Goal: Task Accomplishment & Management: Complete application form

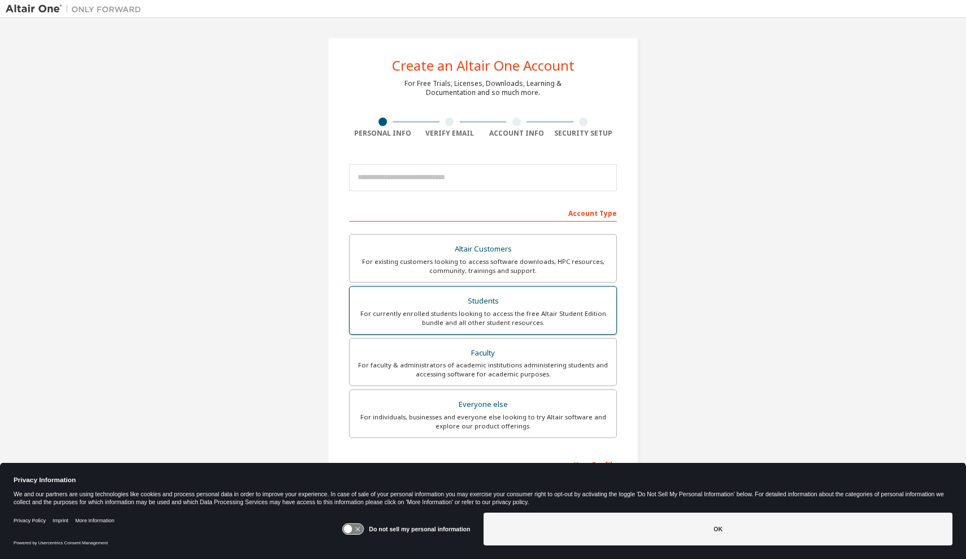
click at [460, 306] on div "Students" at bounding box center [482, 301] width 253 height 16
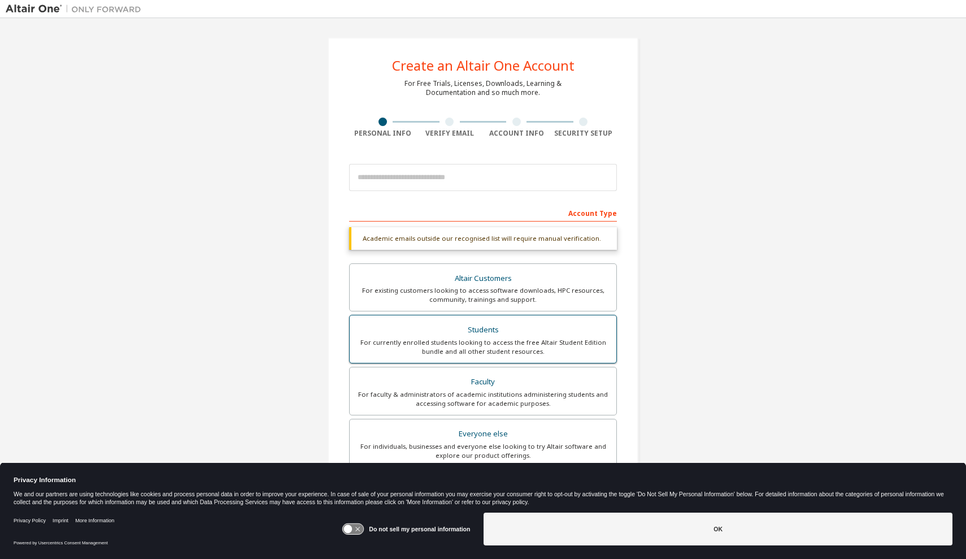
click at [534, 335] on div "Students" at bounding box center [482, 330] width 253 height 16
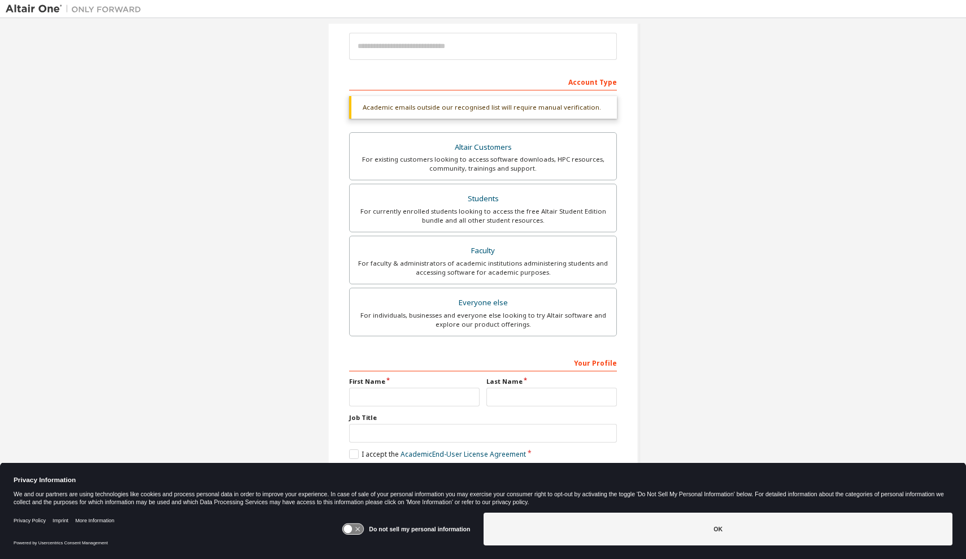
scroll to position [134, 0]
type input "****"
type input "*****"
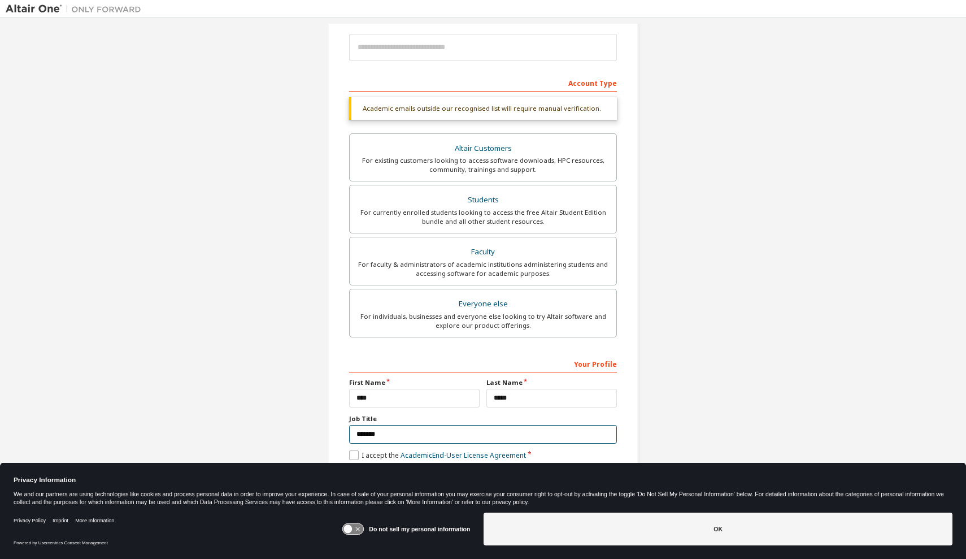
type input "*******"
click at [353, 452] on label "I accept the Academic End-User License Agreement" at bounding box center [437, 455] width 177 height 10
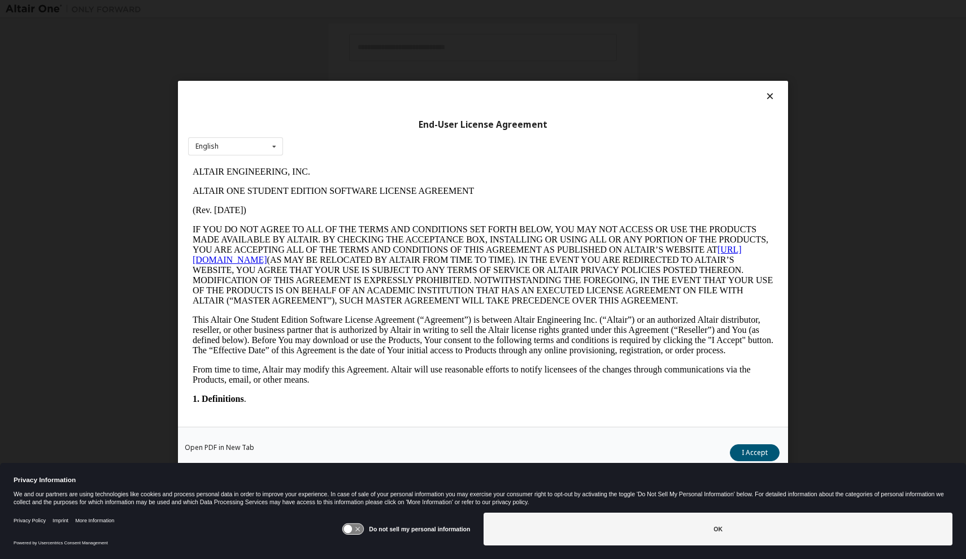
scroll to position [0, 0]
click at [359, 530] on icon at bounding box center [353, 529] width 21 height 11
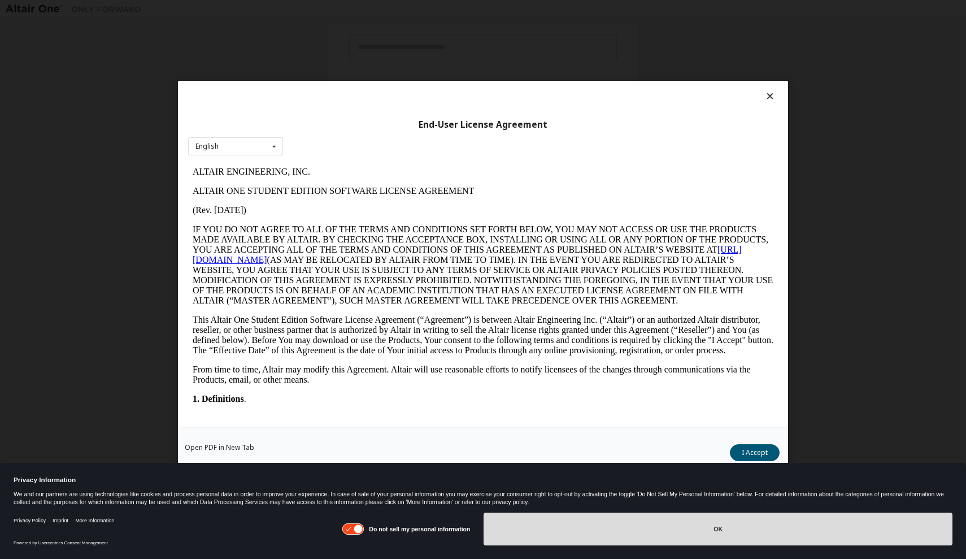
click at [604, 532] on button "OK" at bounding box center [717, 528] width 469 height 33
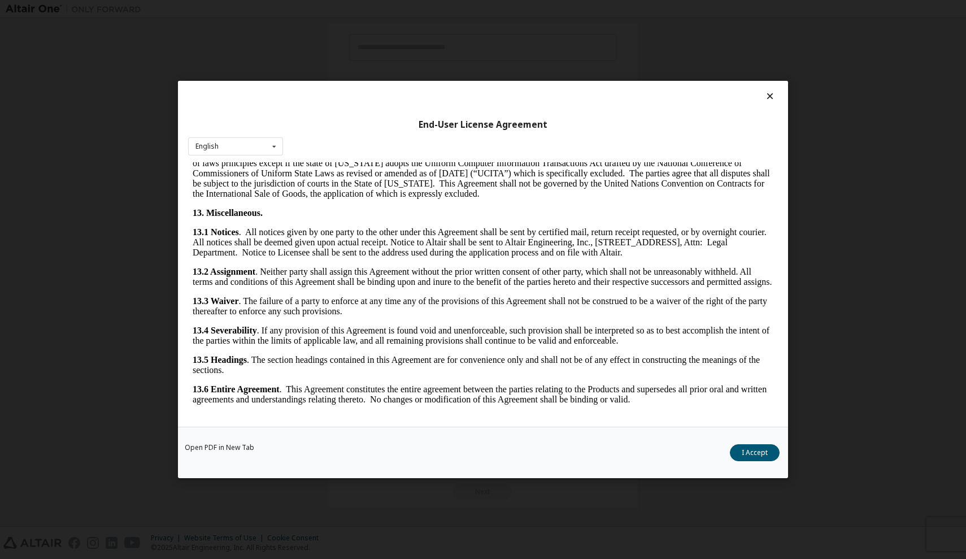
scroll to position [1765, 0]
click at [756, 447] on button "I Accept" at bounding box center [755, 452] width 50 height 17
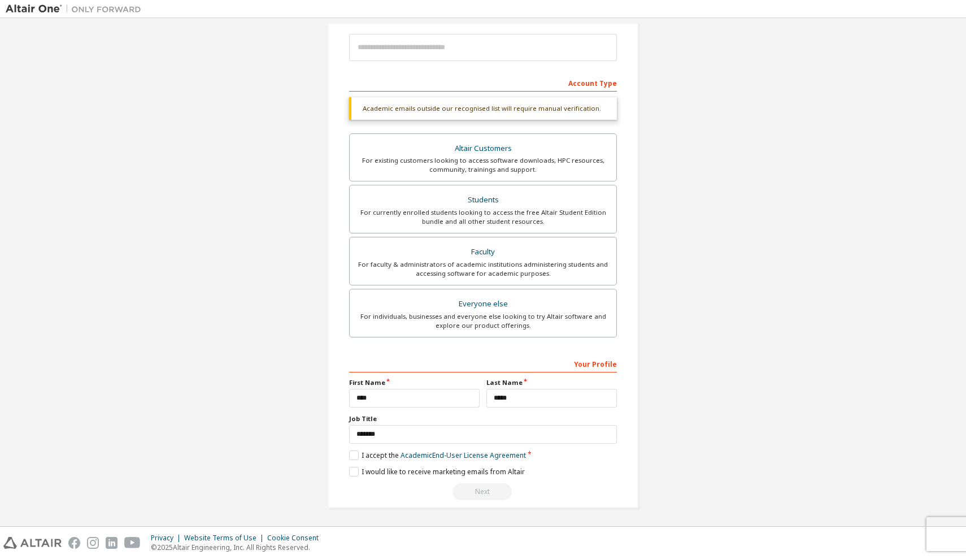
click at [470, 489] on div "Next" at bounding box center [483, 491] width 268 height 17
click at [351, 469] on label "I would like to receive marketing emails from Altair" at bounding box center [437, 471] width 176 height 10
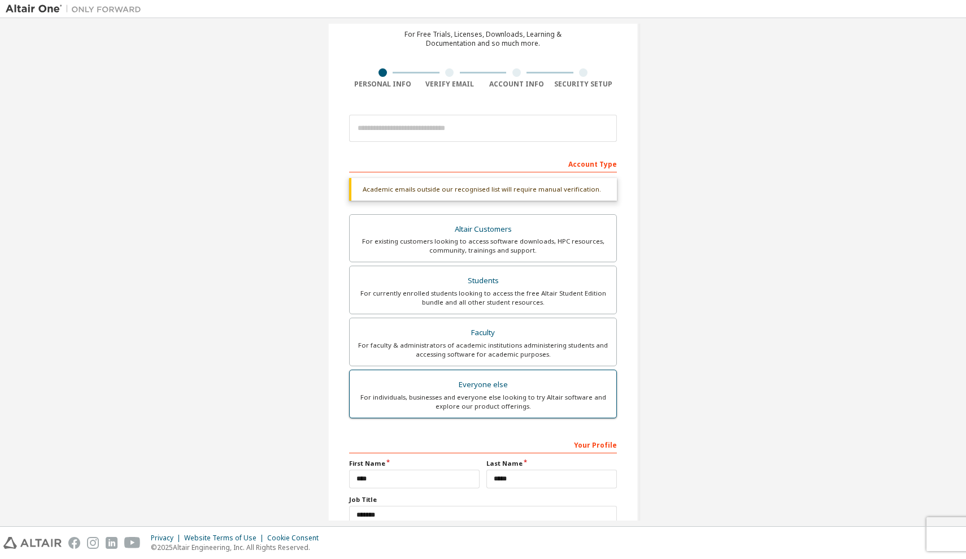
scroll to position [58, 0]
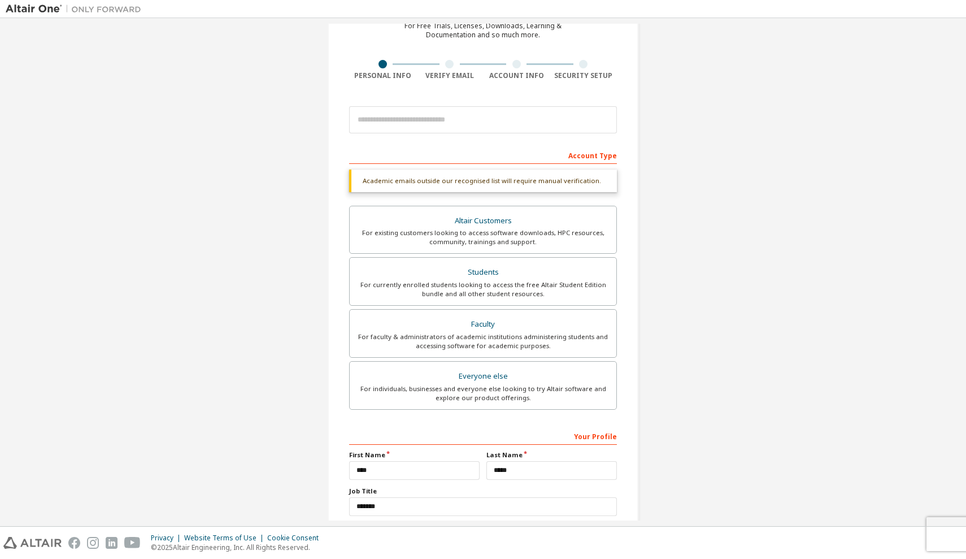
click at [478, 437] on div "Your Profile" at bounding box center [483, 435] width 268 height 18
click at [461, 264] on div "Students" at bounding box center [482, 272] width 253 height 16
click at [438, 116] on input "email" at bounding box center [483, 119] width 268 height 27
type input "*"
type input "**********"
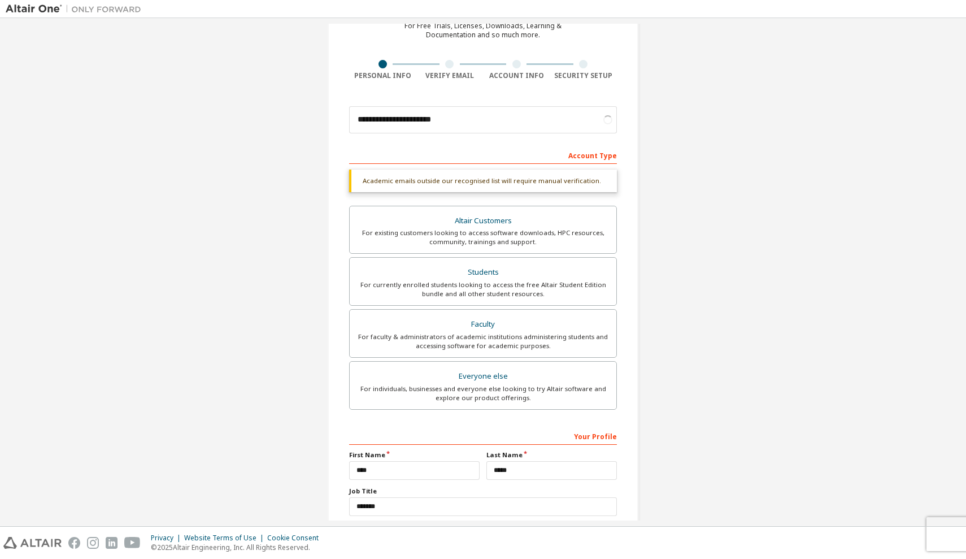
click at [513, 145] on form "**********" at bounding box center [483, 337] width 268 height 472
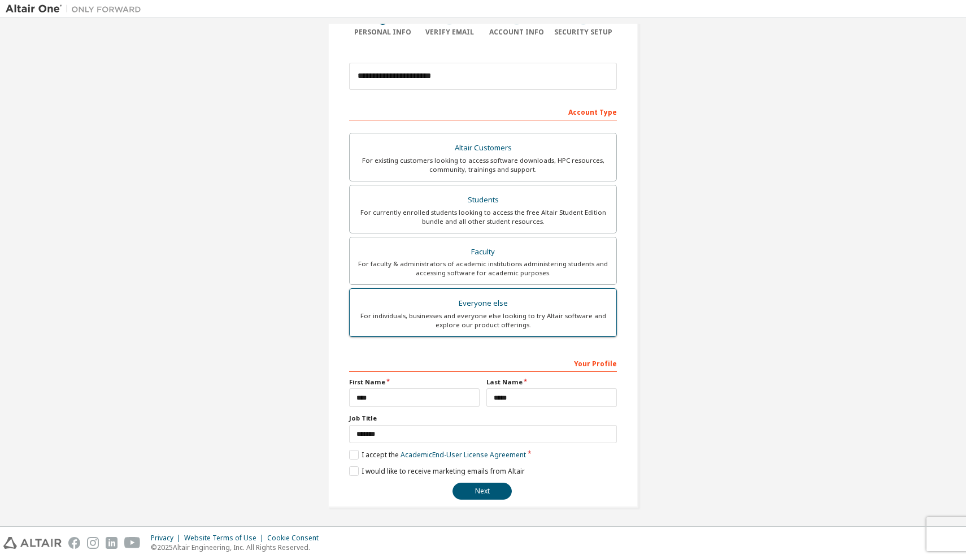
scroll to position [101, 0]
click at [350, 469] on label "I would like to receive marketing emails from Altair" at bounding box center [437, 471] width 176 height 10
click at [461, 490] on button "Next" at bounding box center [481, 491] width 59 height 17
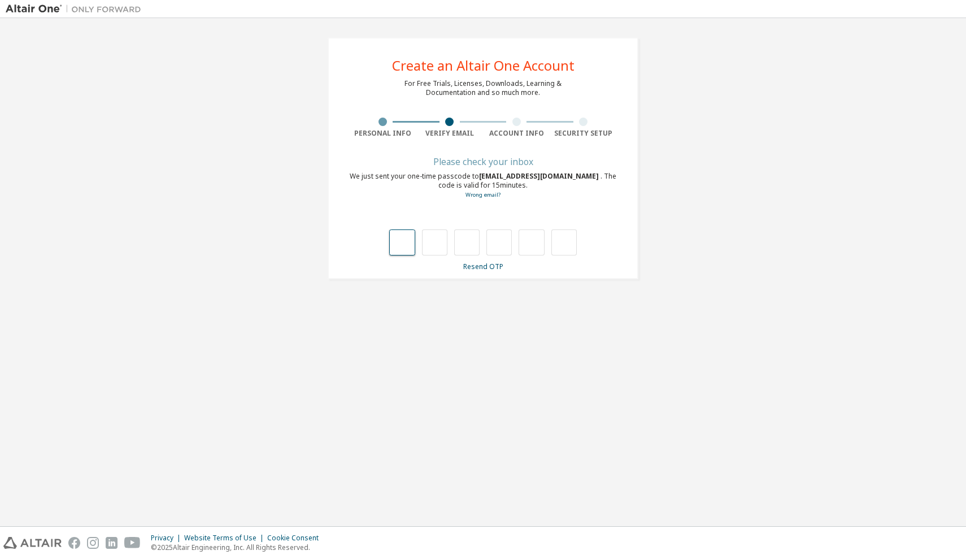
click at [404, 236] on input "text" at bounding box center [401, 242] width 25 height 26
paste input "*"
type input "*"
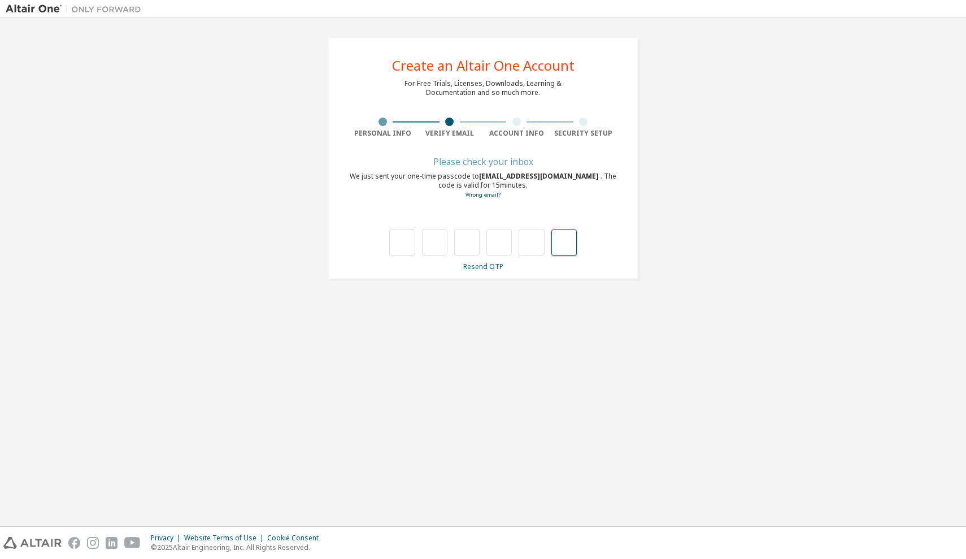
type input "*"
